Goal: Communication & Community: Answer question/provide support

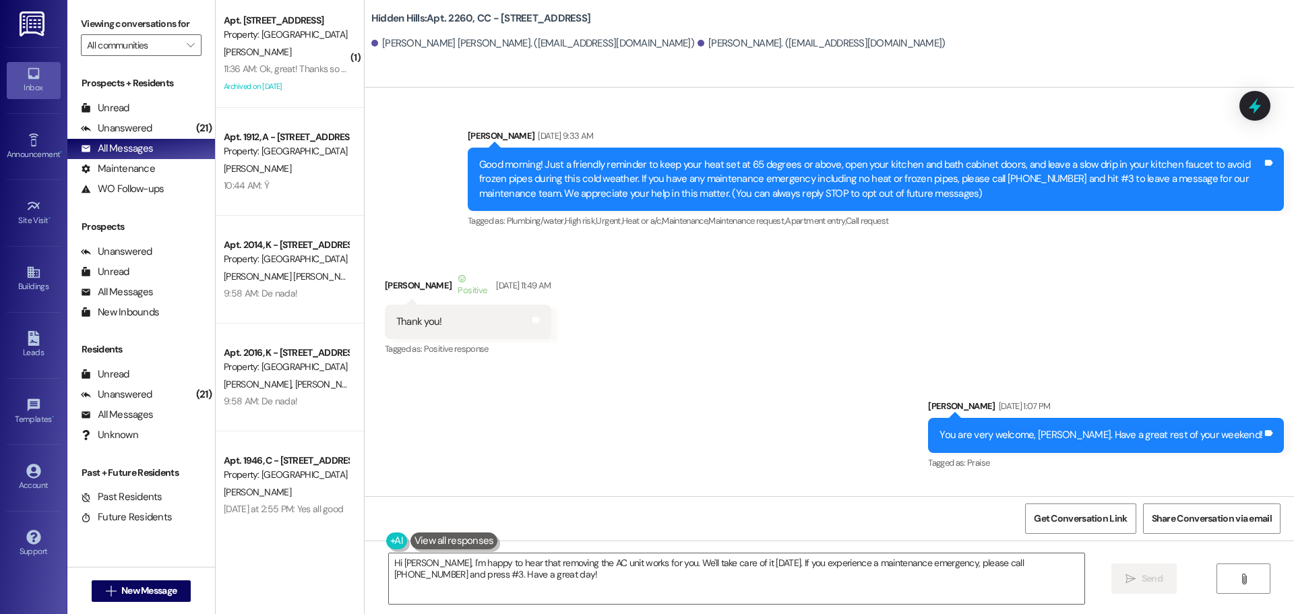
click at [311, 72] on div "11:36 AM: Ok, great! Thanks so much and if I can't figure it out, I'll come to …" at bounding box center [383, 69] width 319 height 12
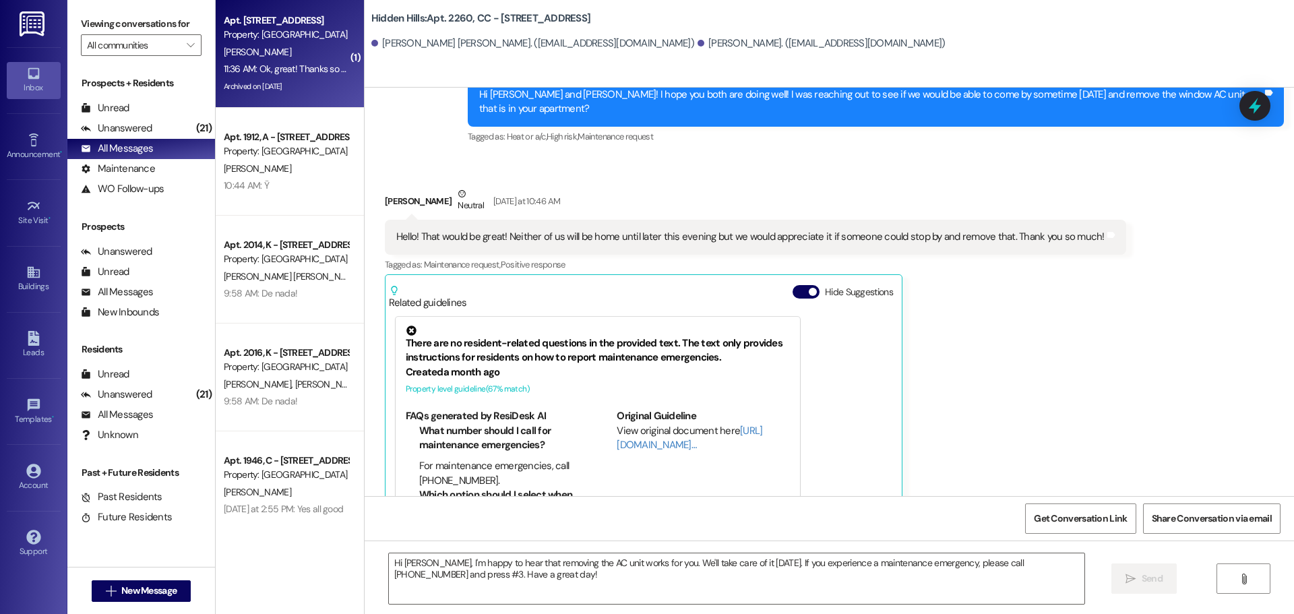
type textarea "Fetching suggested responses. Please feel free to read through the conversation…"
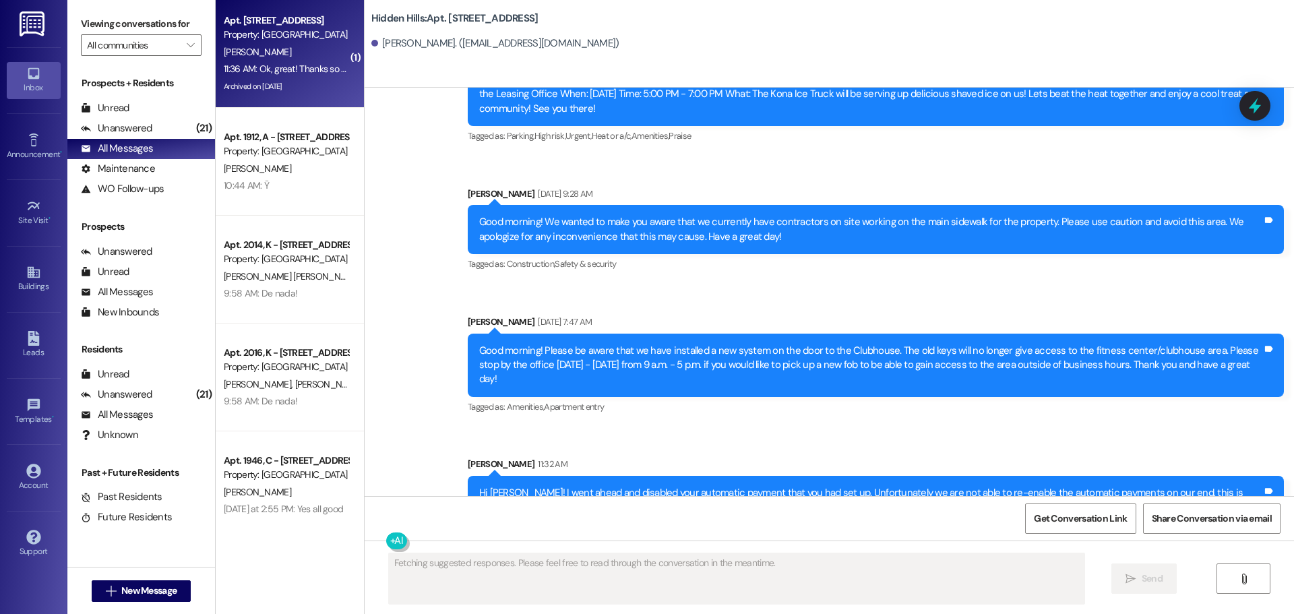
scroll to position [14161, 0]
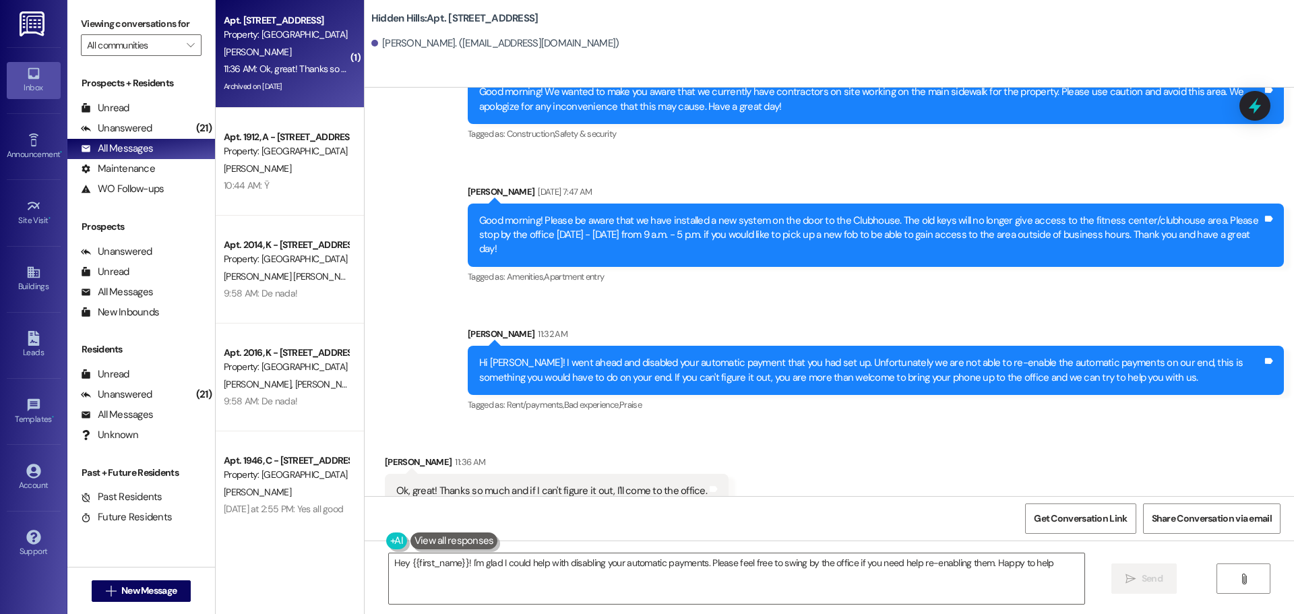
type textarea "Hey {{first_name}}! I'm glad I could help with disabling your automatic payment…"
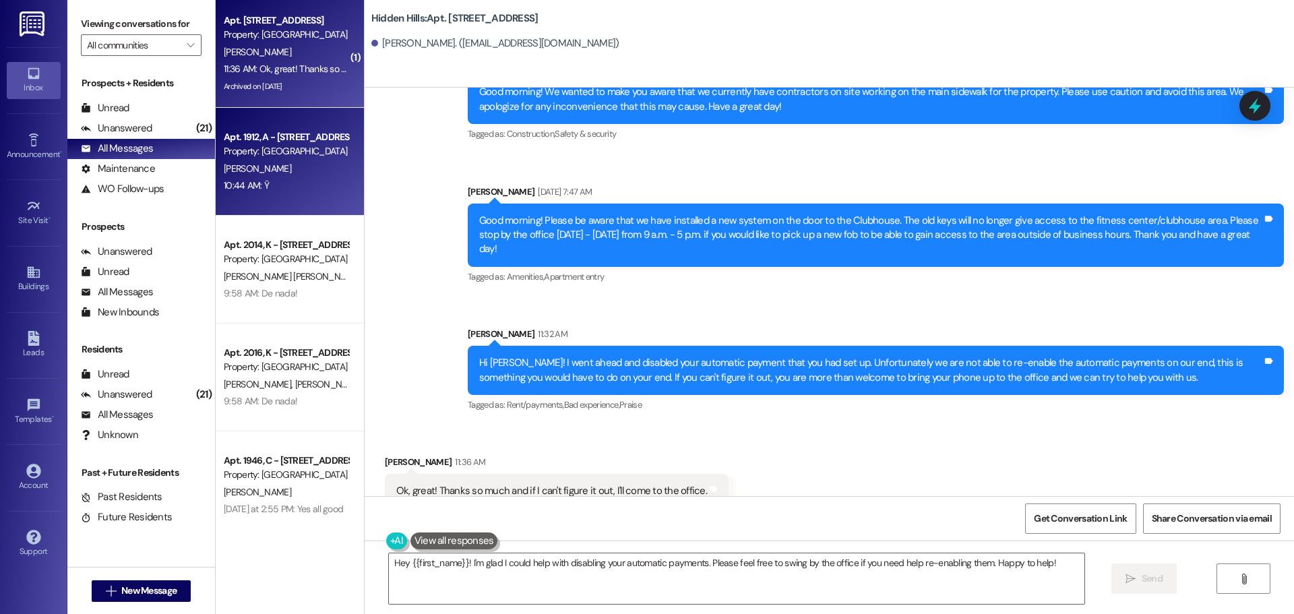
click at [293, 183] on div "10:44 AM: Ÿ 10:44 AM: Ÿ" at bounding box center [285, 185] width 127 height 17
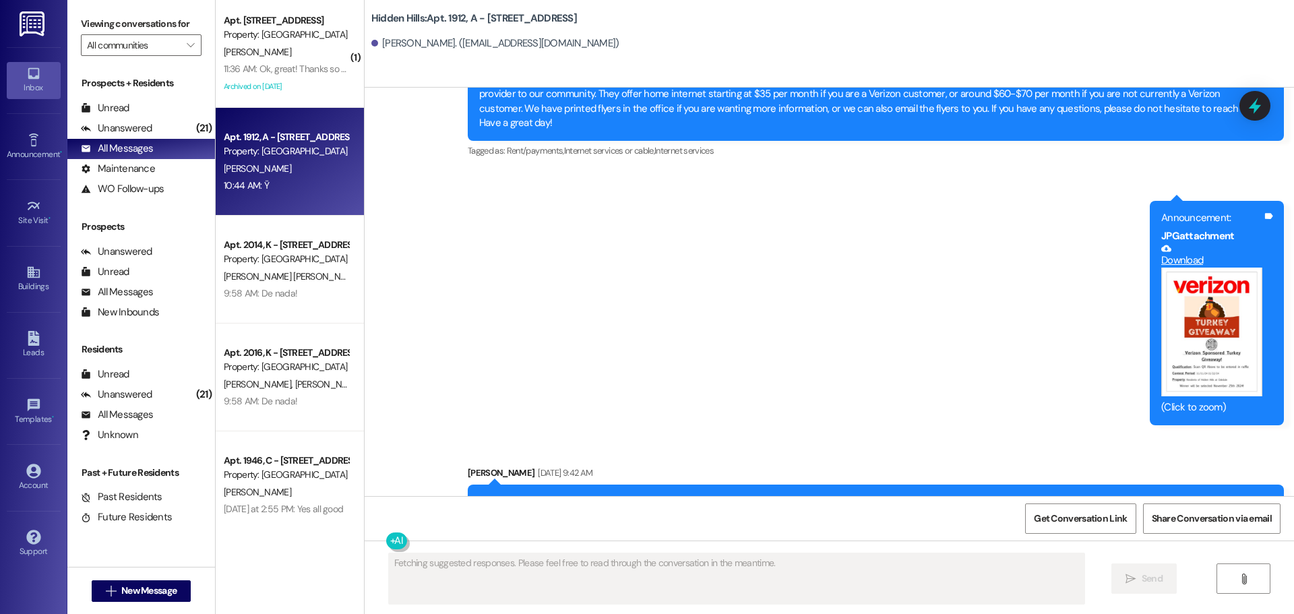
scroll to position [23605, 0]
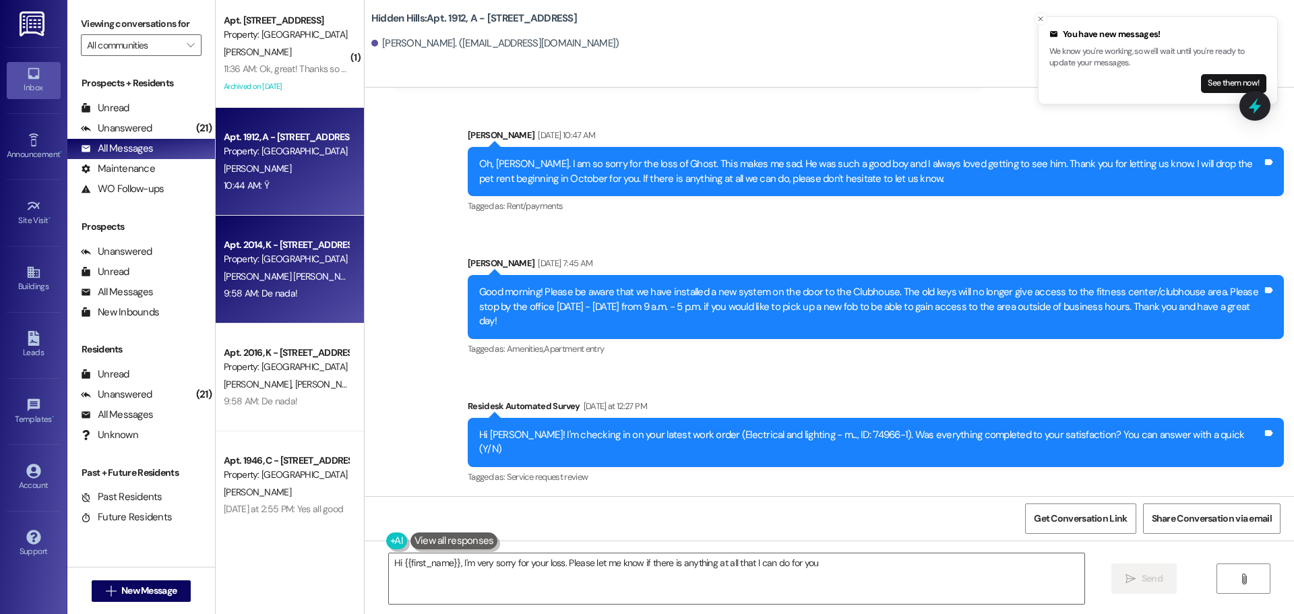
type textarea "Hi {{first_name}}, I'm very sorry for your loss. Please let me know if there is…"
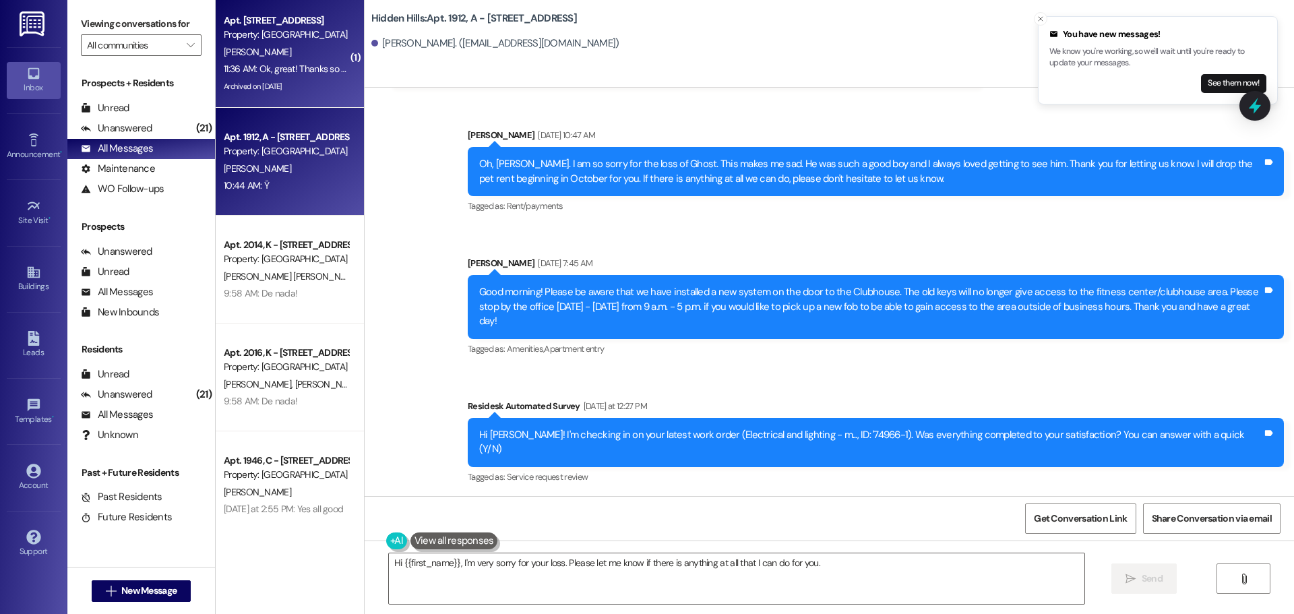
click at [284, 98] on div "Apt. [STREET_ADDRESS] Property: [GEOGRAPHIC_DATA] [PERSON_NAME] 11:36 AM: Ok, g…" at bounding box center [290, 54] width 148 height 108
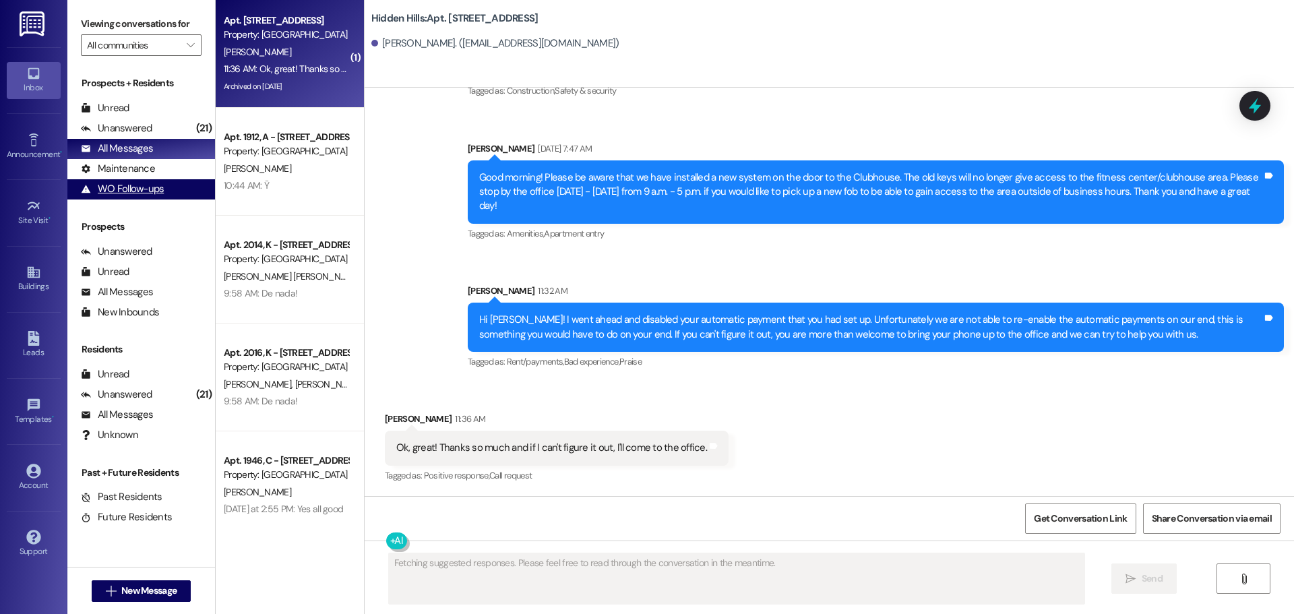
scroll to position [14160, 0]
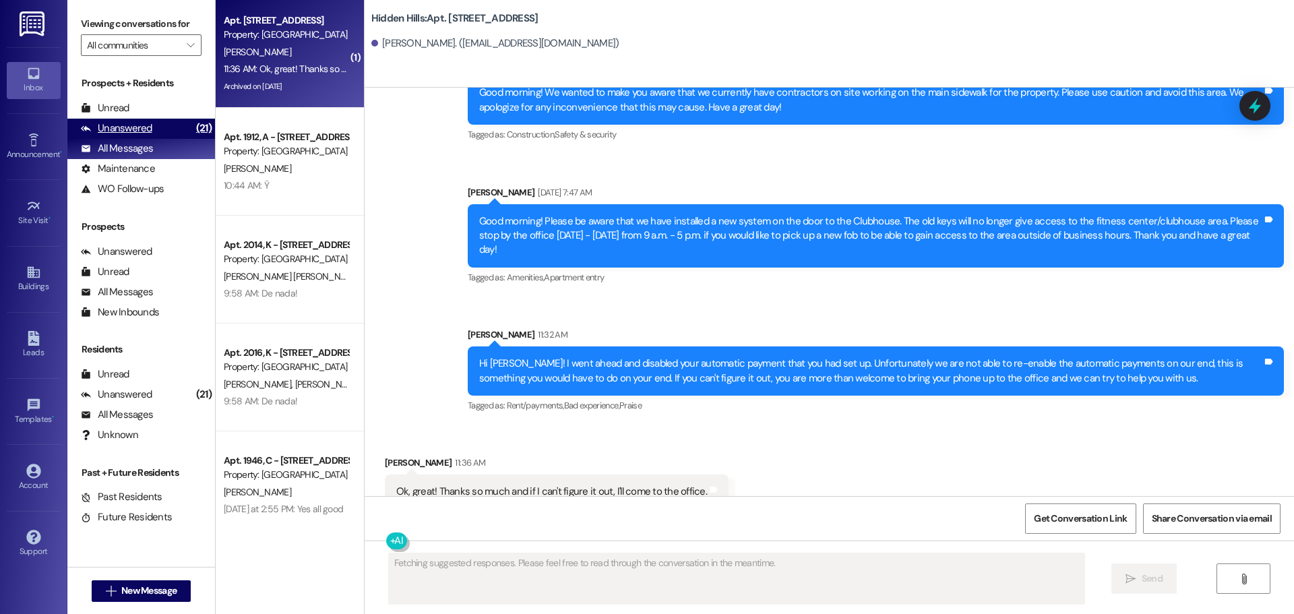
click at [129, 131] on div "Unanswered" at bounding box center [116, 128] width 71 height 14
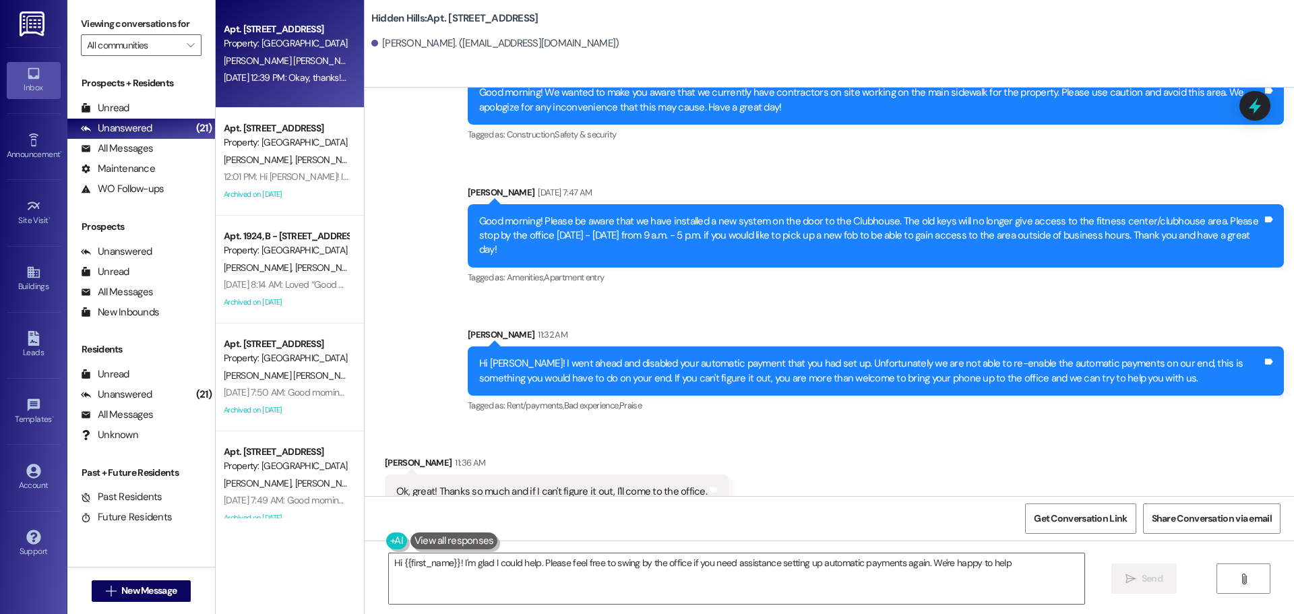
type textarea "Hi {{first_name}}! I'm glad I could help. Please feel free to swing by the offi…"
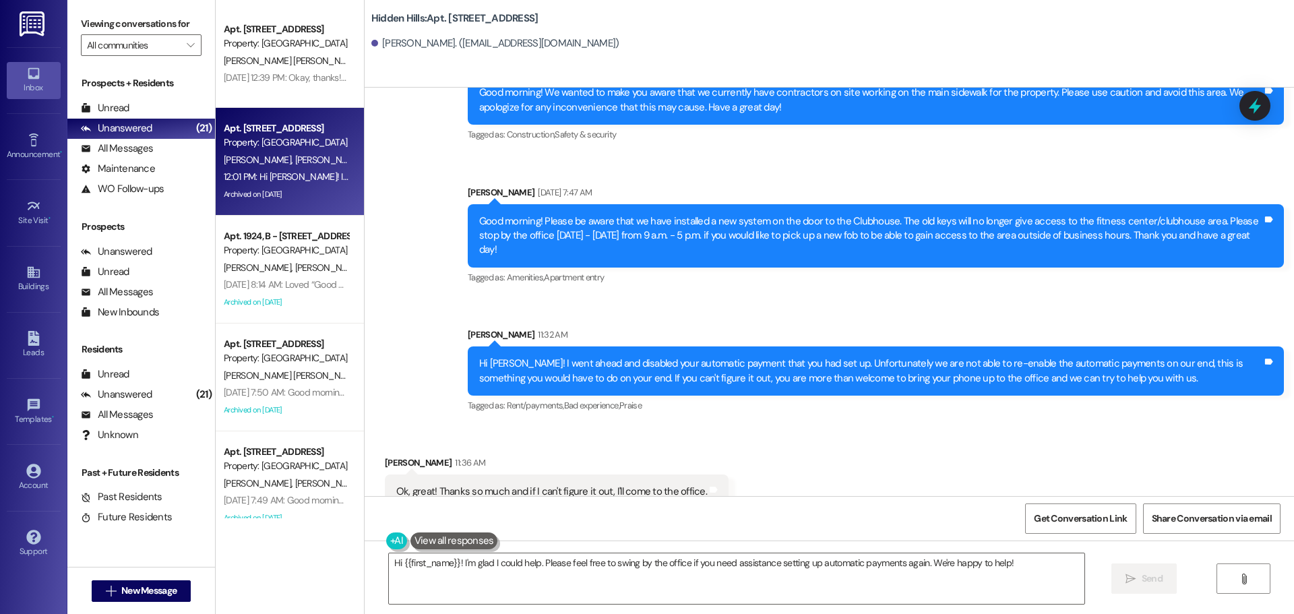
click at [298, 169] on div "12:01 PM: Hi [PERSON_NAME]! I'm so glad to hear Hidden Hills is meeting your ex…" at bounding box center [285, 177] width 127 height 17
type textarea "Fetching suggested responses. Please feel free to read through the conversation…"
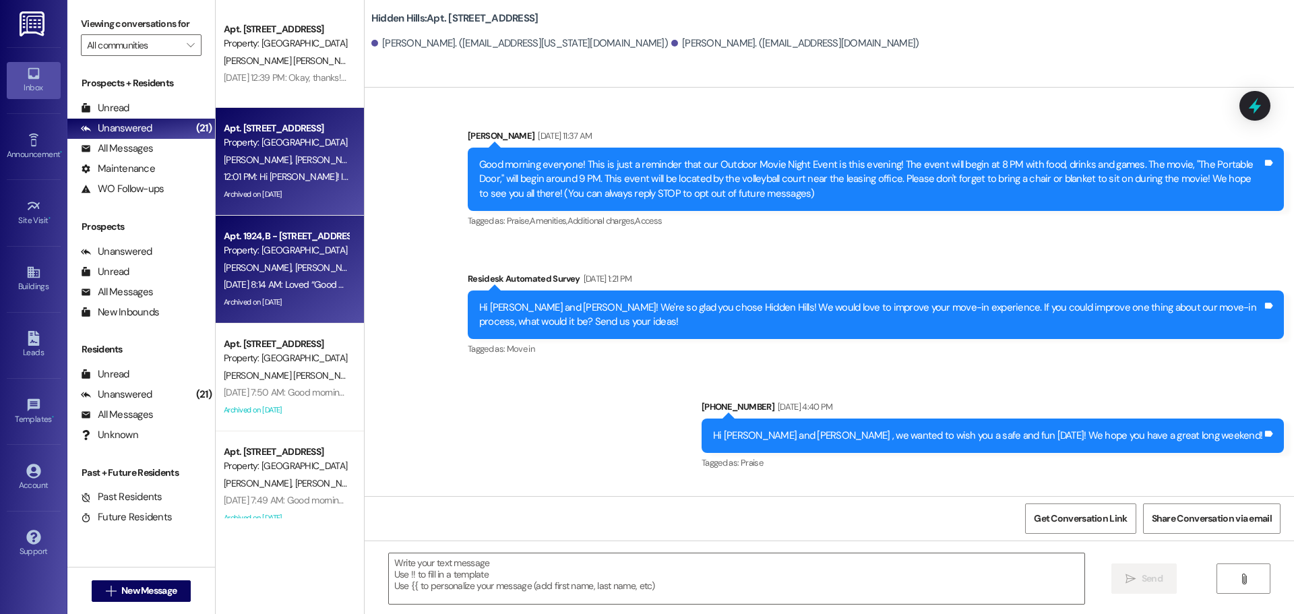
type textarea "Fetching suggested responses. Please feel free to read through the conversation…"
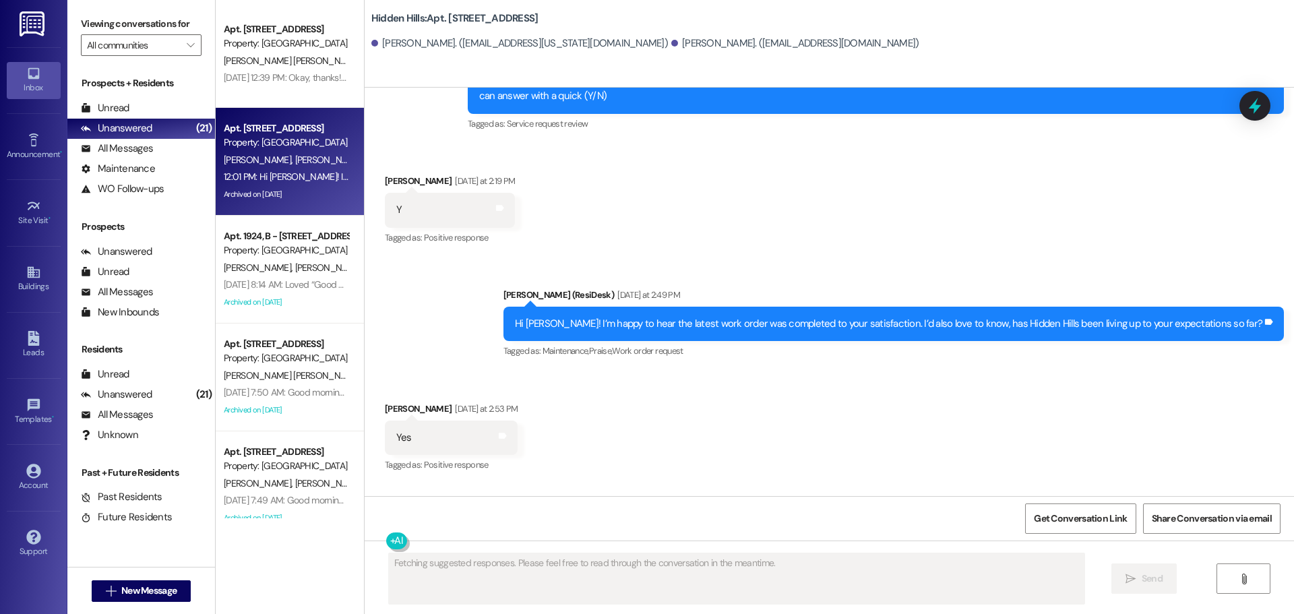
scroll to position [21521, 0]
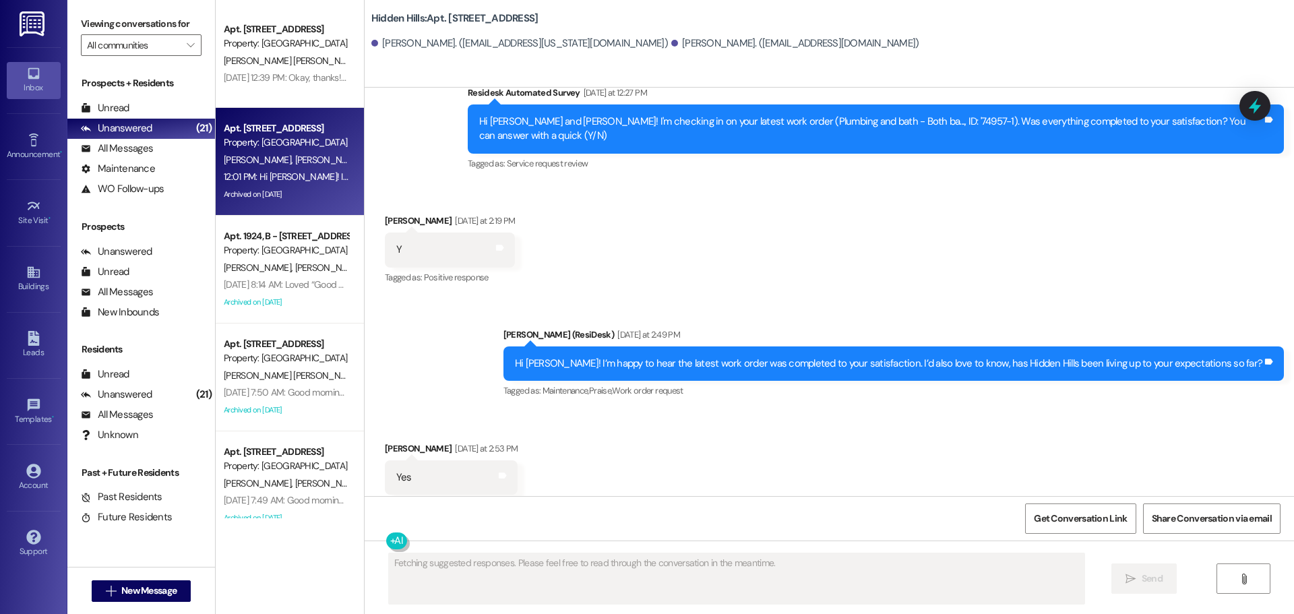
click at [304, 254] on div "Property: [GEOGRAPHIC_DATA]" at bounding box center [286, 250] width 125 height 14
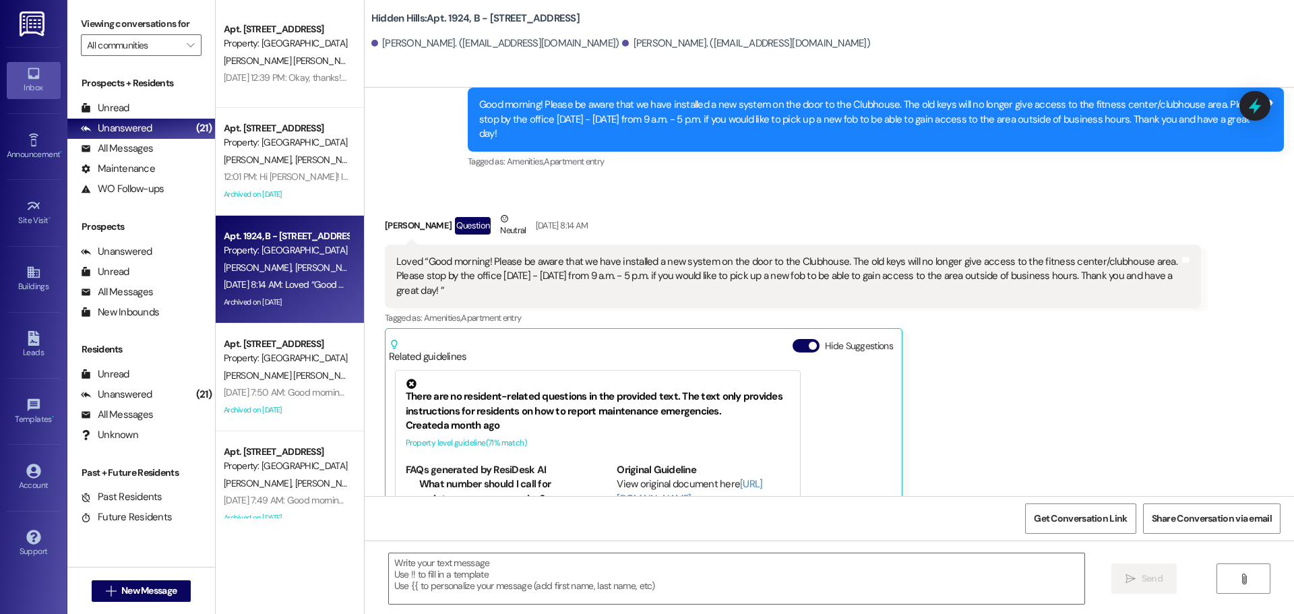
scroll to position [20336, 0]
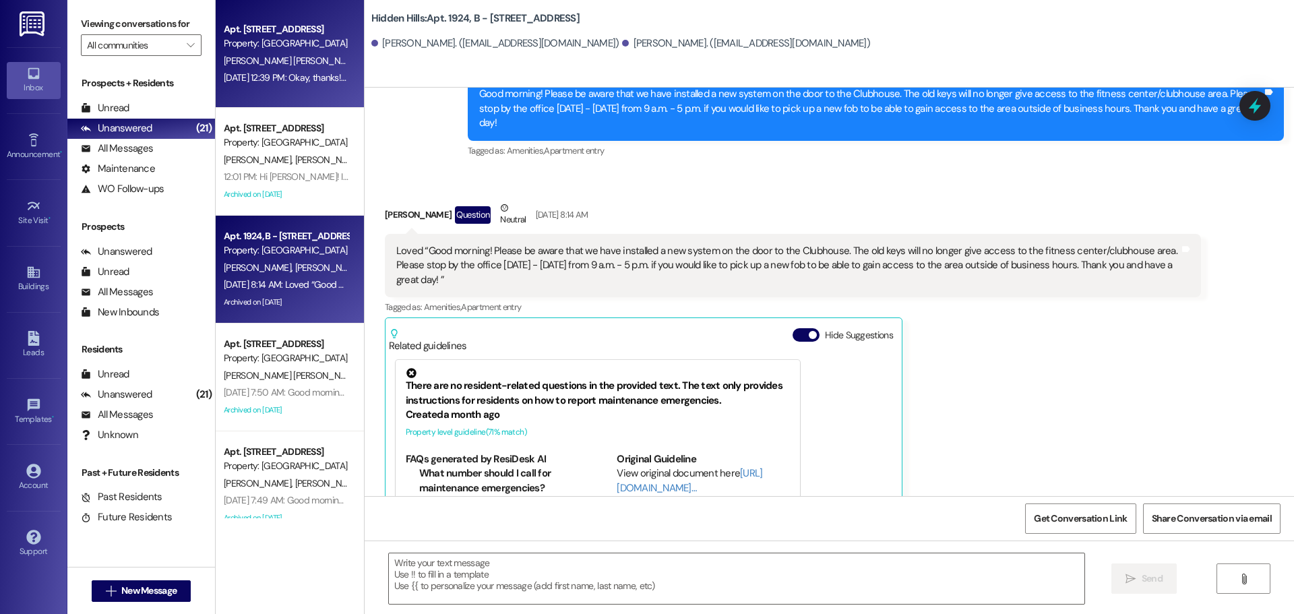
click at [268, 56] on span "[PERSON_NAME] [PERSON_NAME]" at bounding box center [292, 61] width 137 height 12
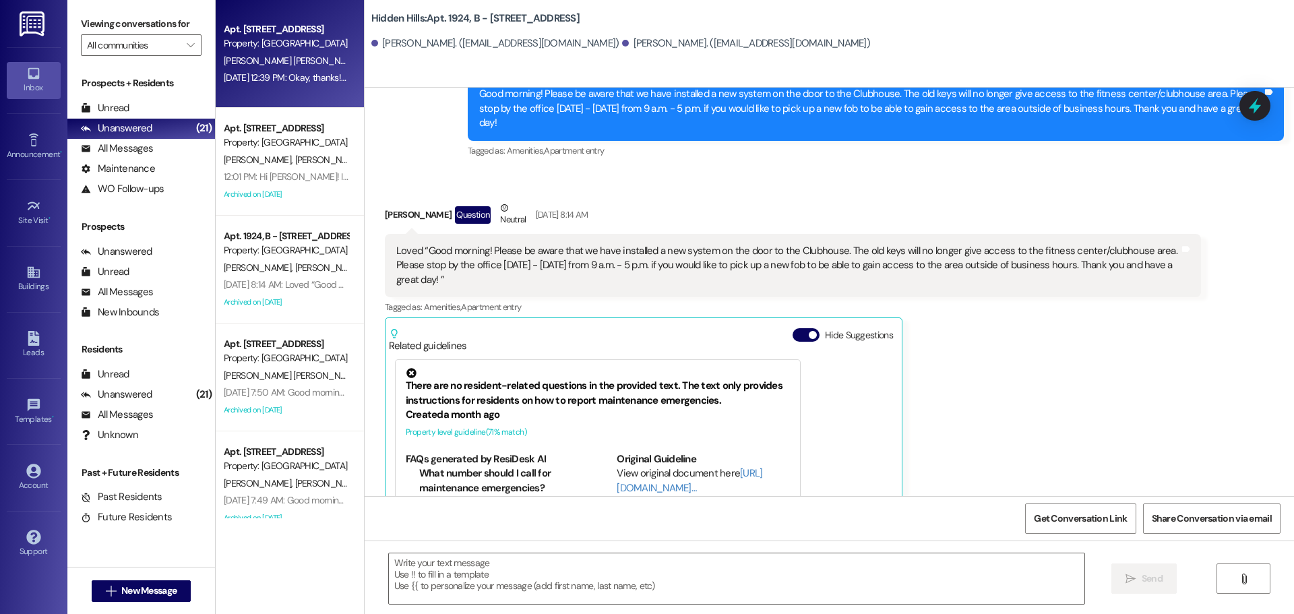
type textarea "Fetching suggested responses. Please feel free to read through the conversation…"
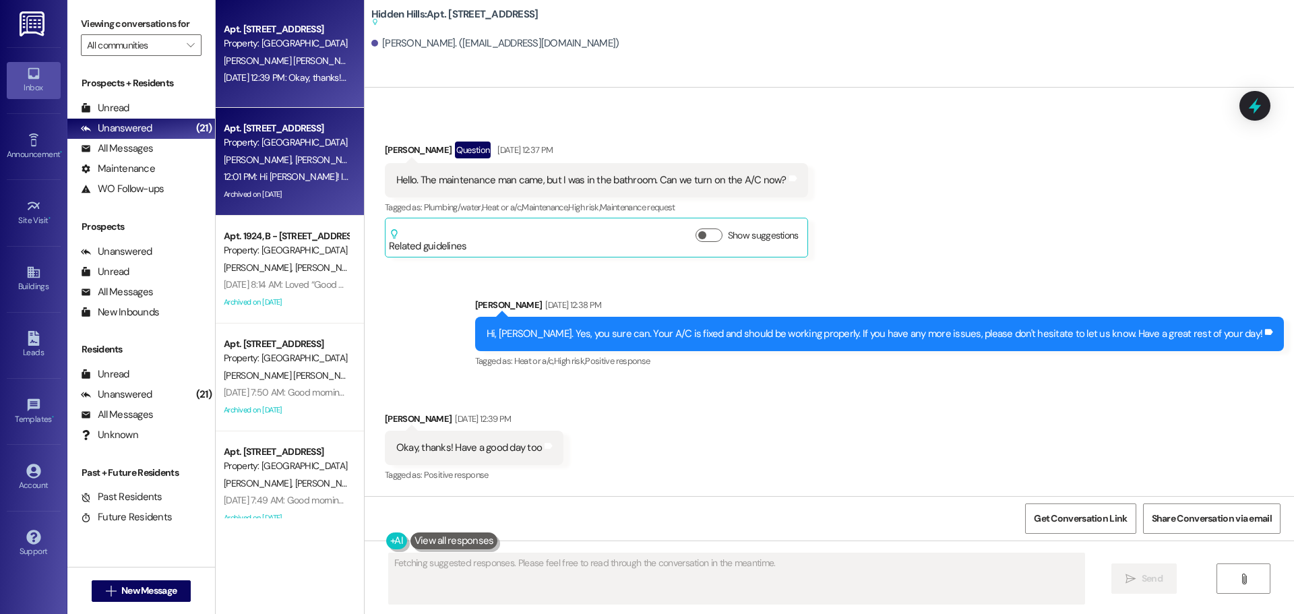
scroll to position [67, 0]
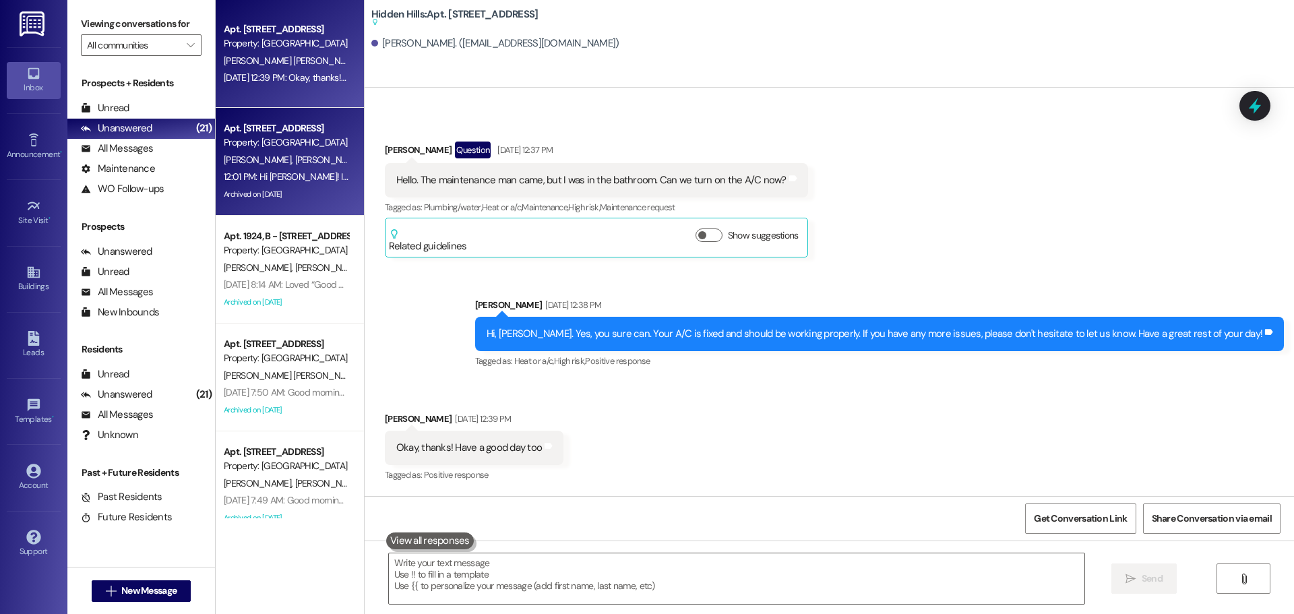
click at [299, 139] on div "Property: [GEOGRAPHIC_DATA]" at bounding box center [286, 142] width 125 height 14
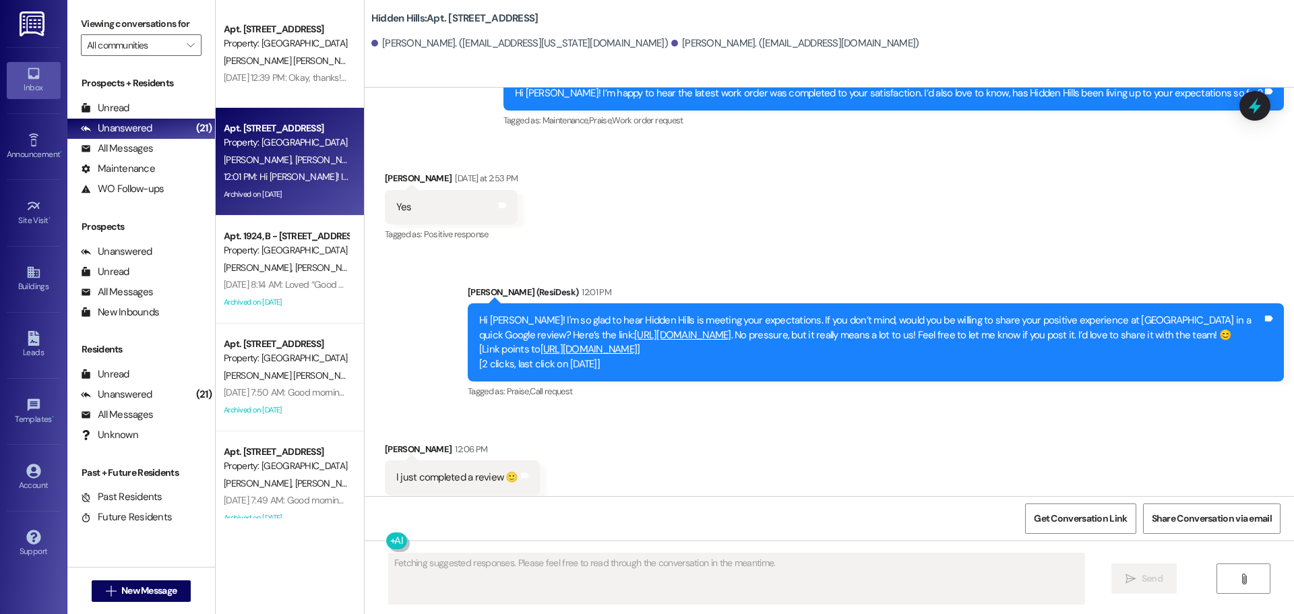
scroll to position [21792, 0]
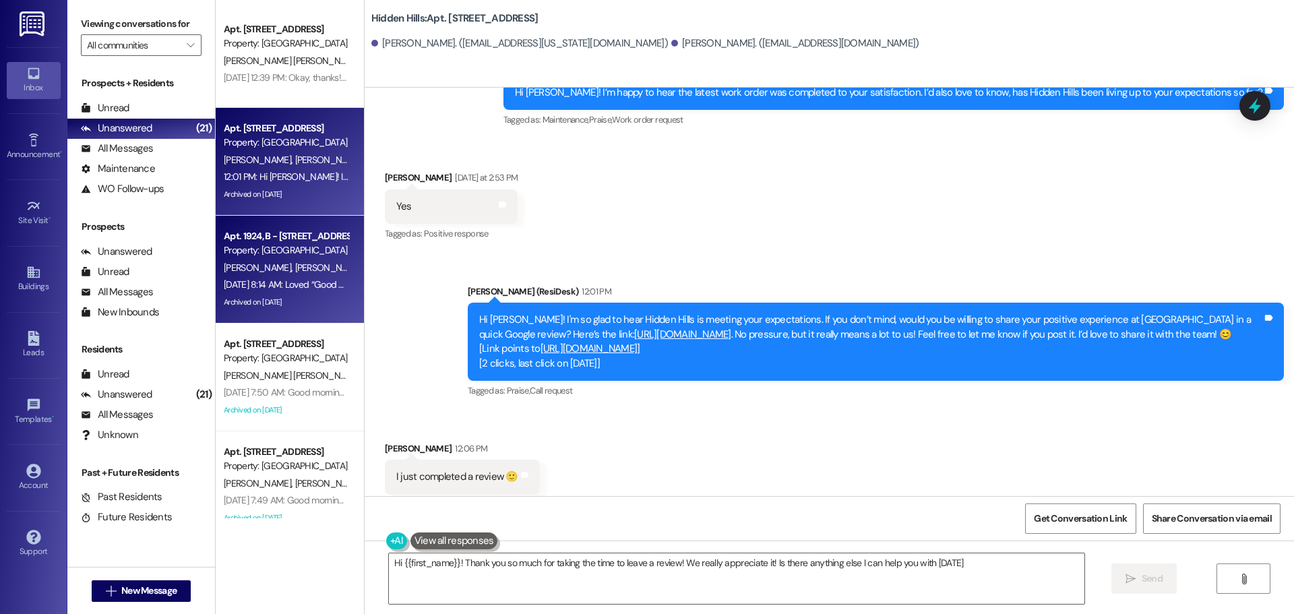
type textarea "Hi {{first_name}}! Thank you so much for taking the time to leave a review! We …"
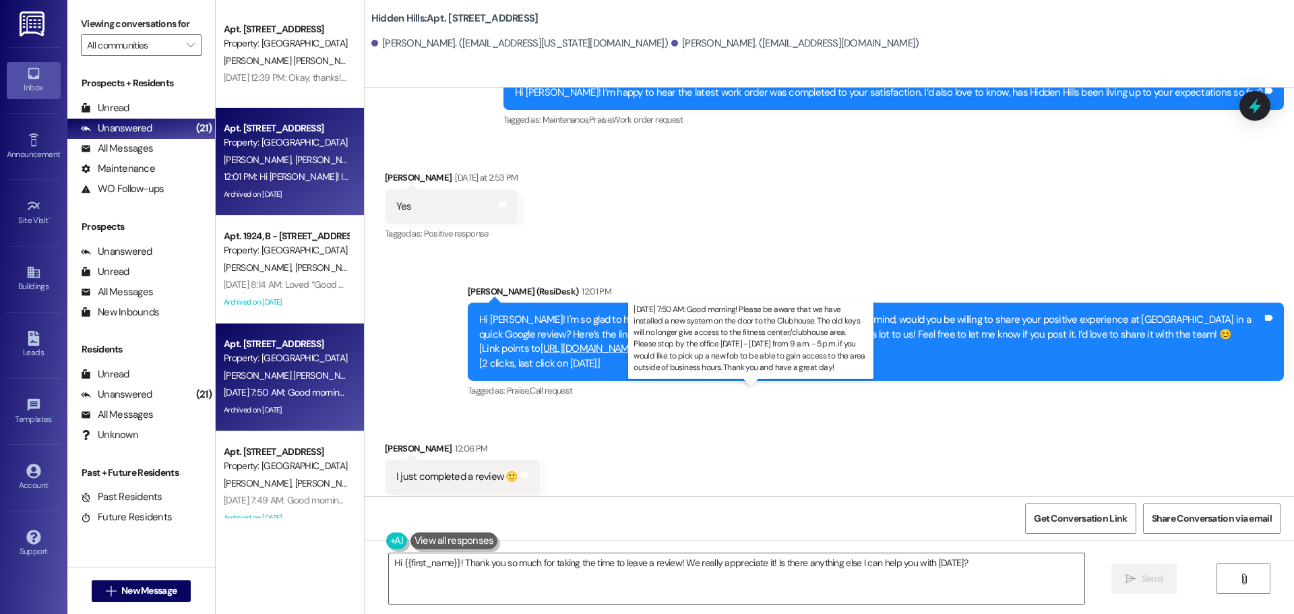
click at [301, 387] on div "[DATE] 7:50 AM: Good morning! Please be aware that we have installed a new syst…" at bounding box center [982, 392] width 1517 height 12
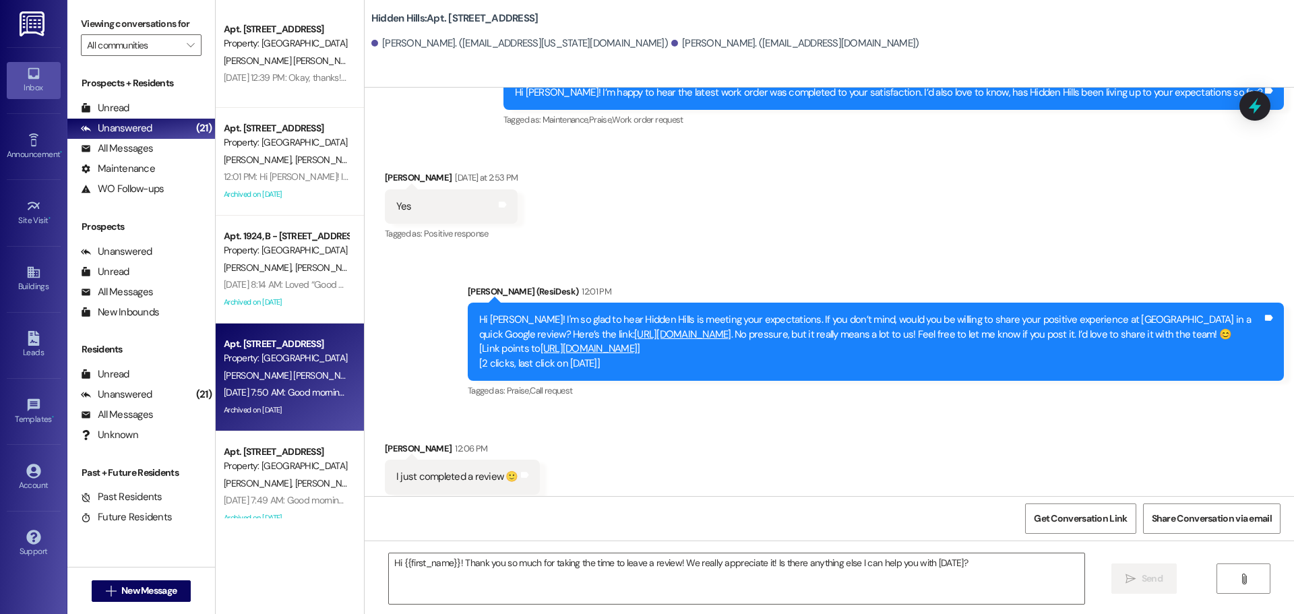
type textarea "Fetching suggested responses. Please feel free to read through the conversation…"
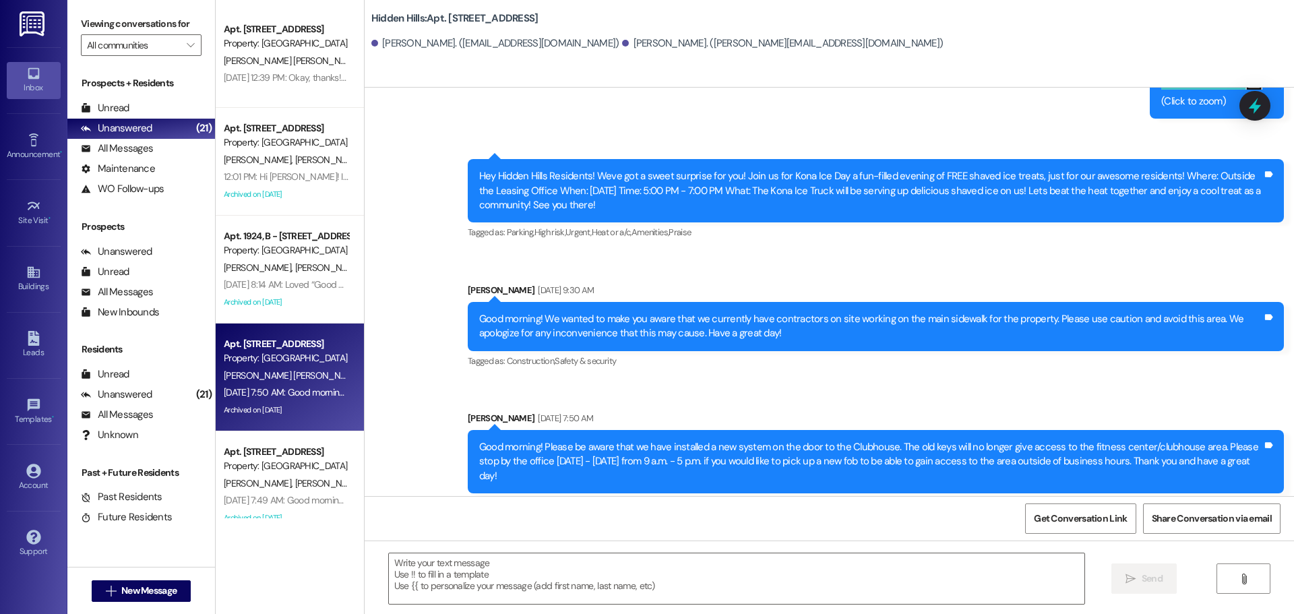
scroll to position [8710, 0]
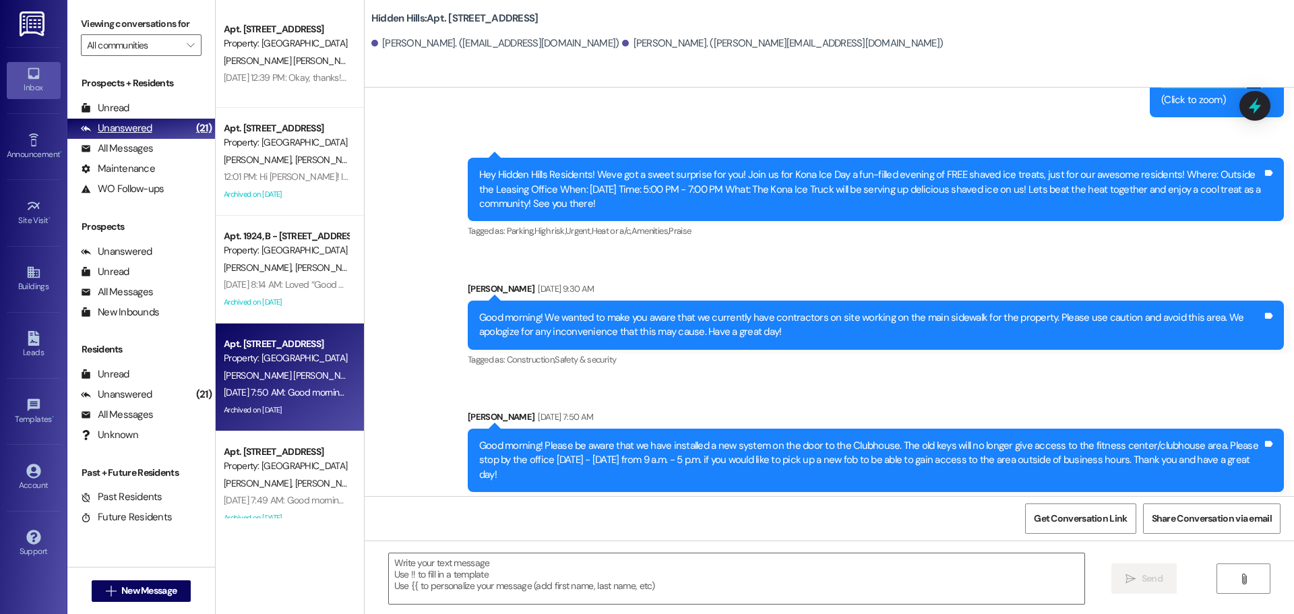
click at [135, 129] on div "Unanswered" at bounding box center [116, 128] width 71 height 14
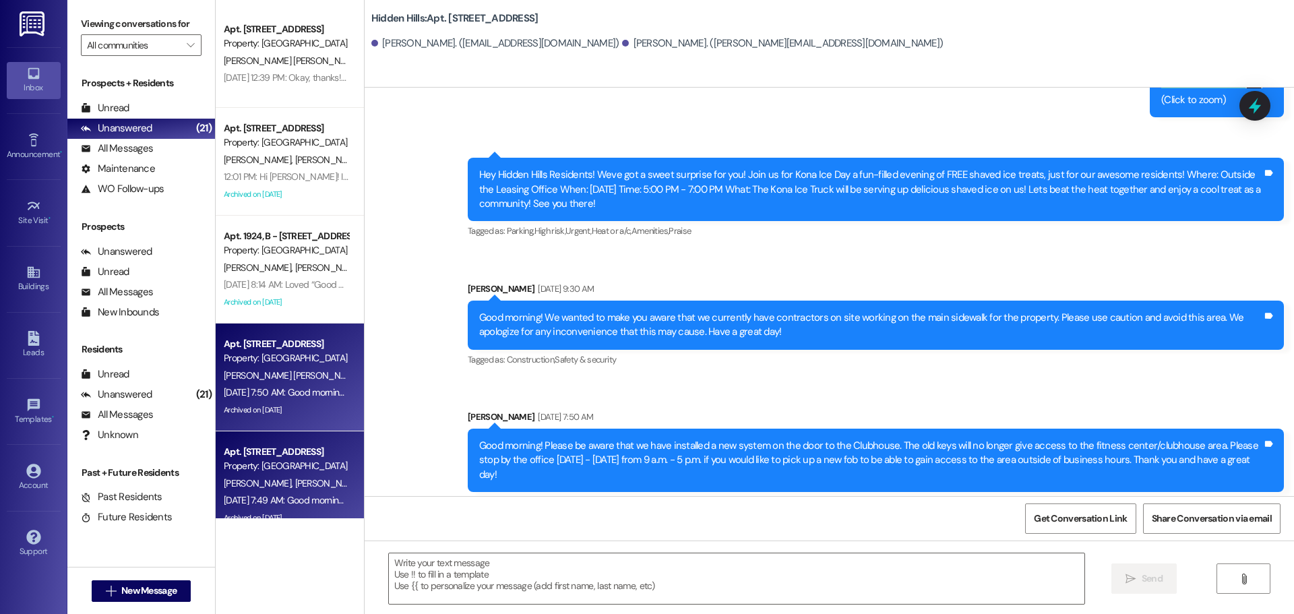
click at [307, 450] on div "Apt. [STREET_ADDRESS]" at bounding box center [286, 452] width 125 height 14
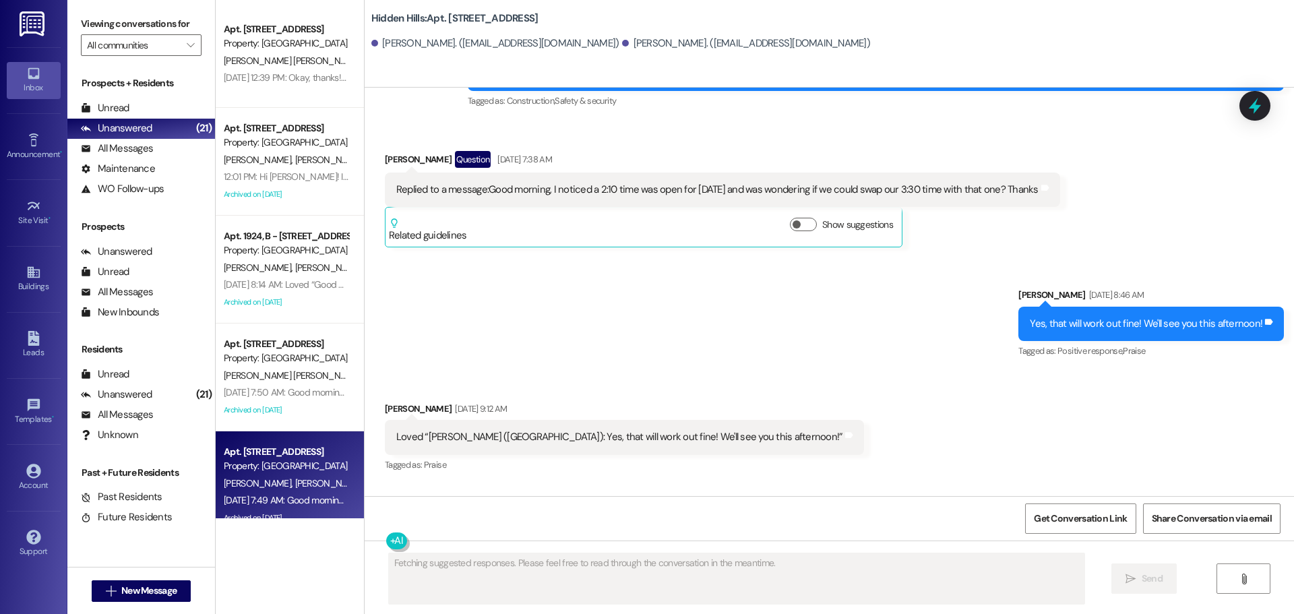
scroll to position [4010, 0]
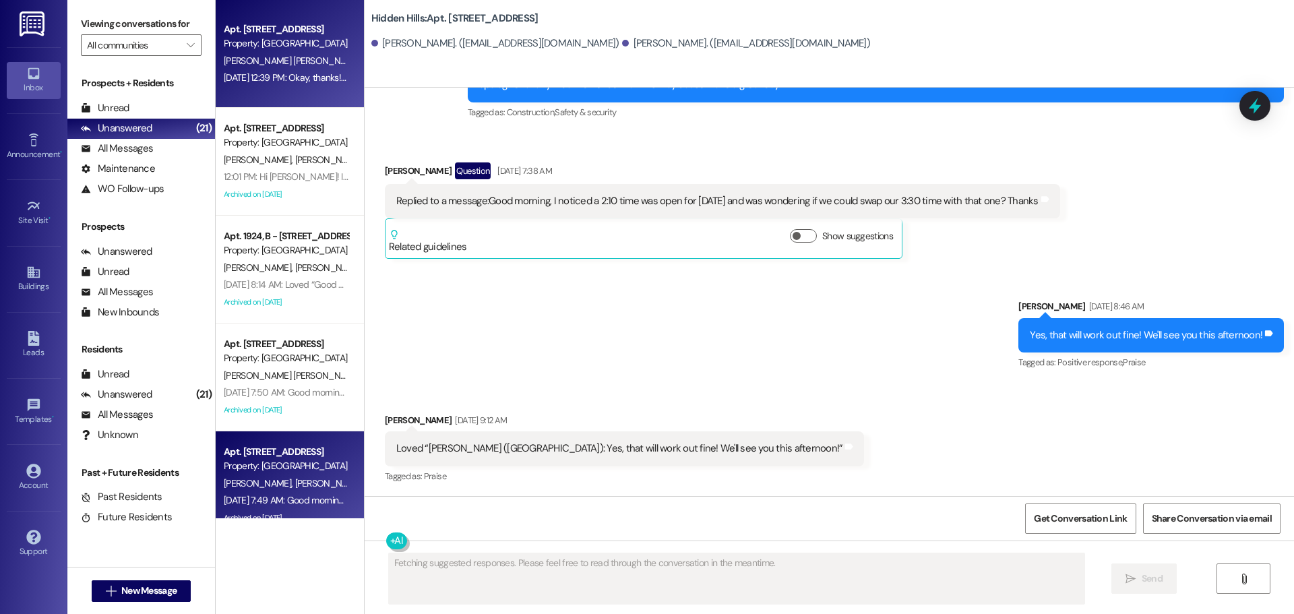
drag, startPoint x: 348, startPoint y: 90, endPoint x: 348, endPoint y: 80, distance: 10.1
click at [348, 80] on div "Apt. 2044, M - [STREET_ADDRESS] Property: [GEOGRAPHIC_DATA][PERSON_NAME][PERSON…" at bounding box center [290, 54] width 148 height 108
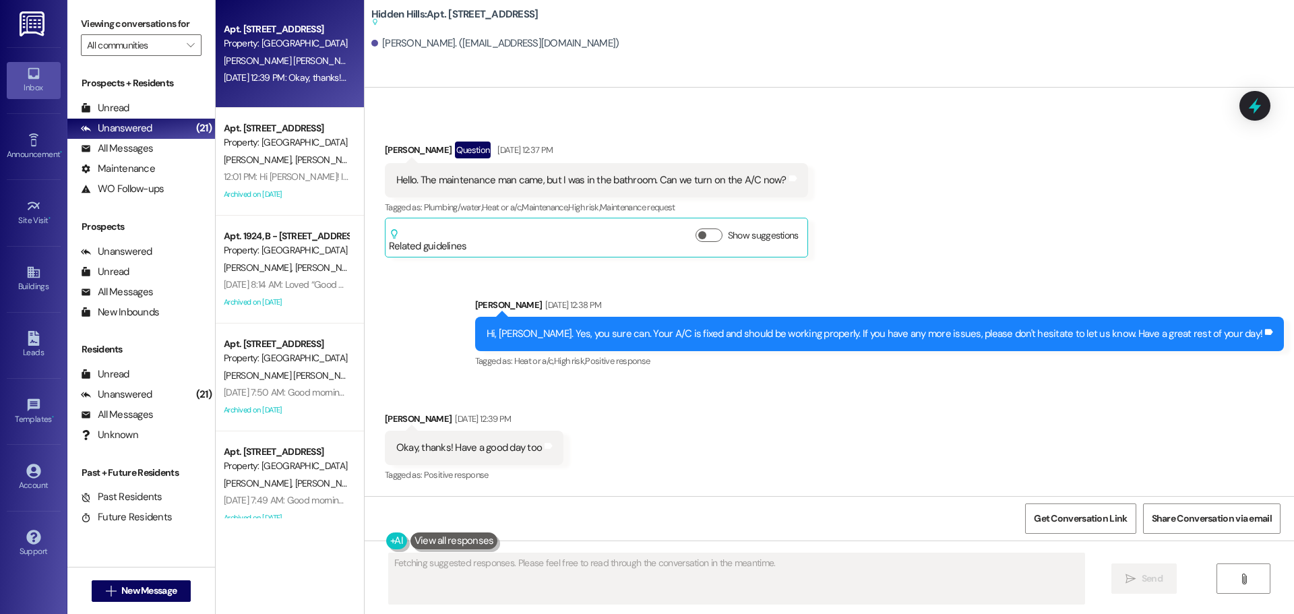
scroll to position [67, 0]
